Goal: Task Accomplishment & Management: Manage account settings

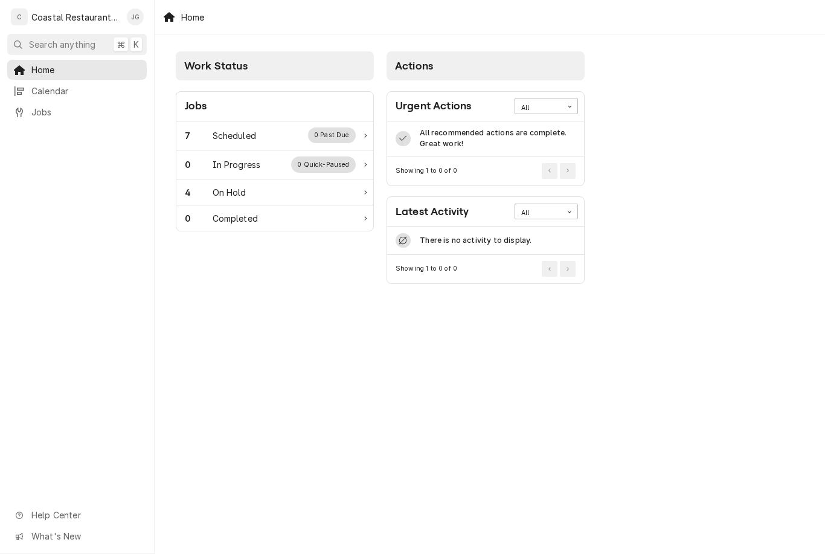
click at [259, 129] on div "7 Scheduled 0 Past Due" at bounding box center [270, 136] width 171 height 16
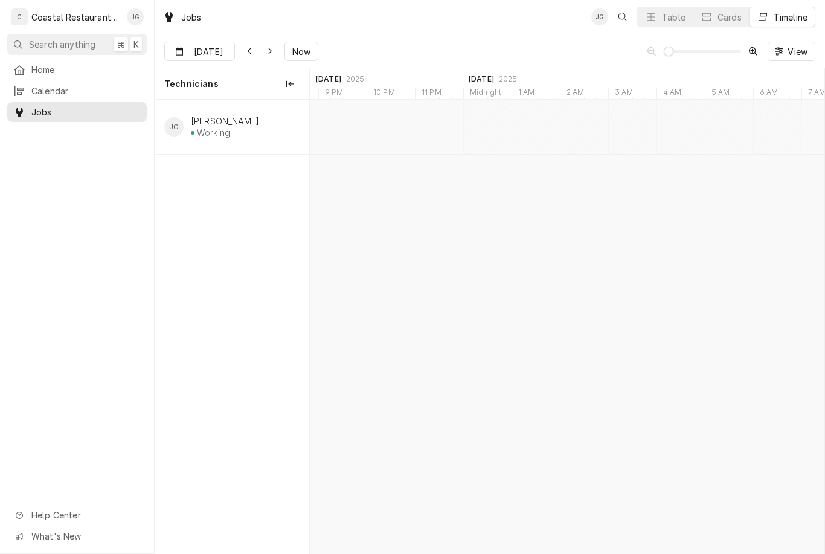
click at [292, 54] on span "Now" at bounding box center [301, 51] width 23 height 13
click at [292, 53] on span "Now" at bounding box center [301, 51] width 23 height 13
type input "Aug 19"
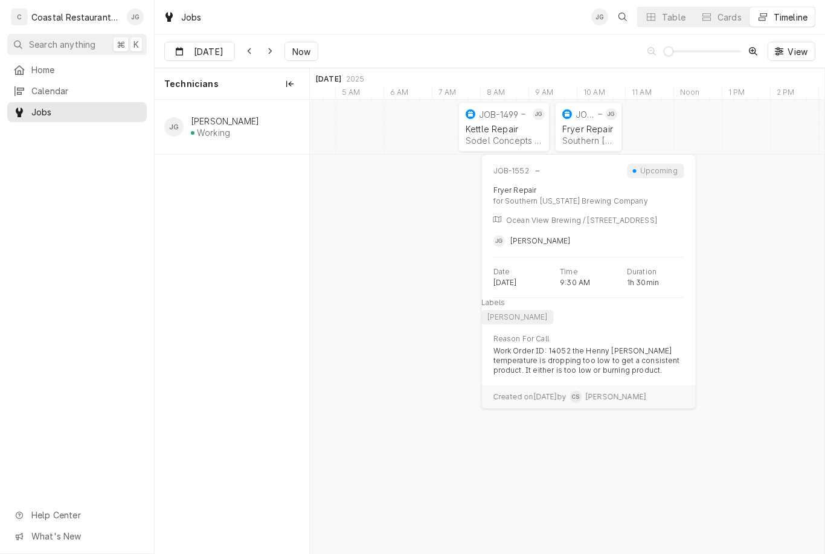
click at [587, 140] on div "Southern Delaware Brewing Company | Ocean View, 19970" at bounding box center [589, 140] width 53 height 10
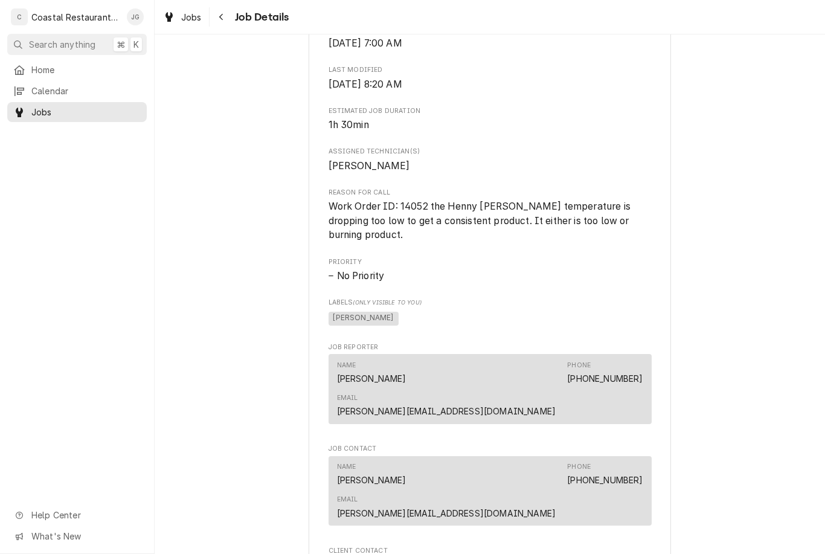
scroll to position [459, 0]
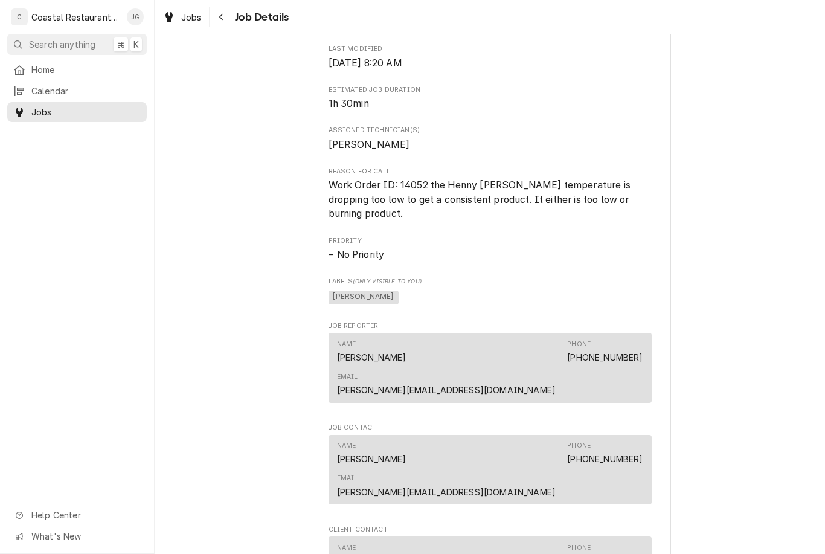
click at [616, 205] on span "Work Order ID: 14052 the Henny [PERSON_NAME] temperature is dropping too low to…" at bounding box center [481, 199] width 305 height 40
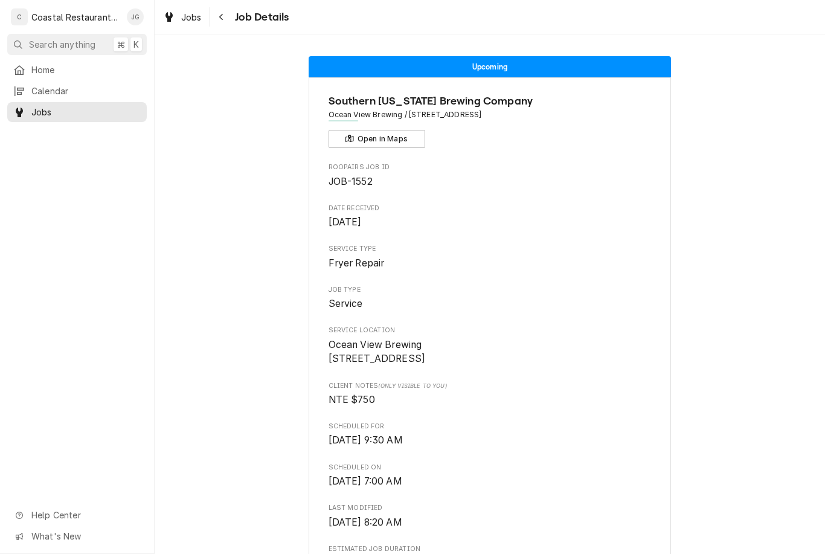
scroll to position [0, 0]
click at [82, 60] on link "Home" at bounding box center [77, 70] width 140 height 20
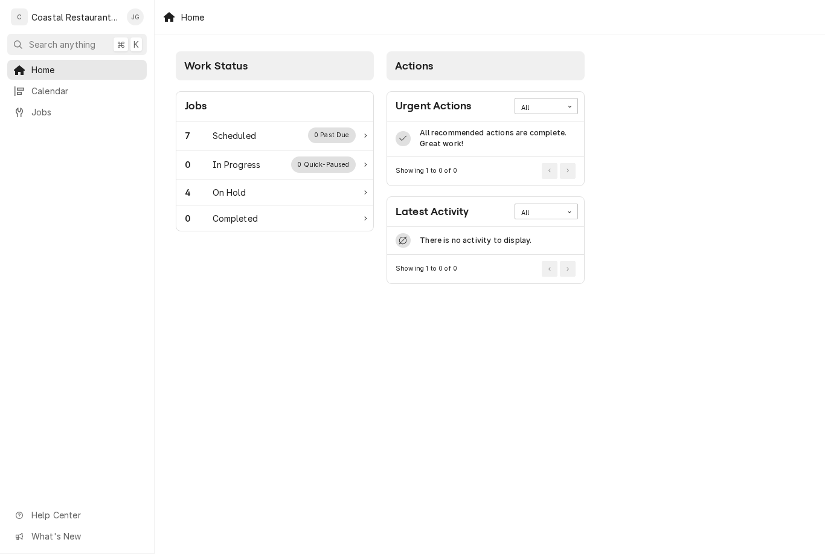
click at [2, 227] on div "Home Calendar Jobs Help Center What's New" at bounding box center [77, 307] width 154 height 494
